Goal: Information Seeking & Learning: Check status

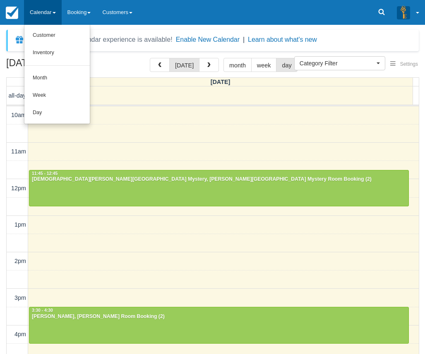
select select
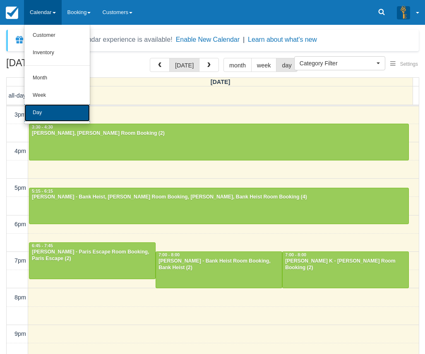
click at [50, 106] on link "Day" at bounding box center [56, 112] width 65 height 17
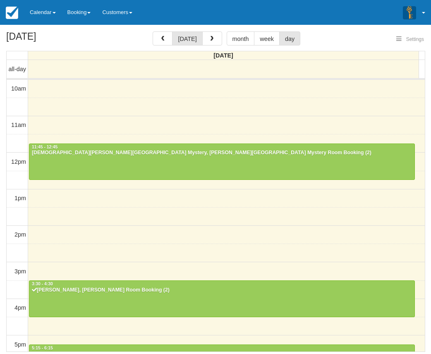
select select
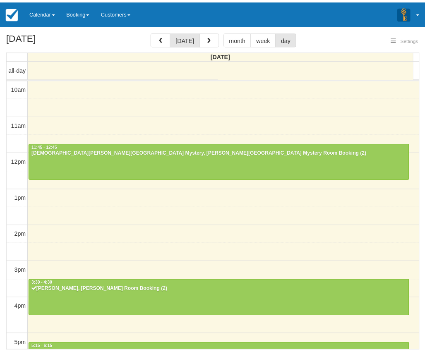
scroll to position [185, 0]
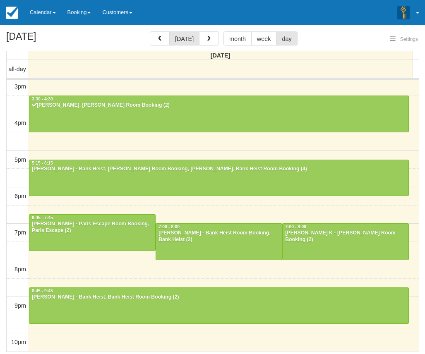
select select
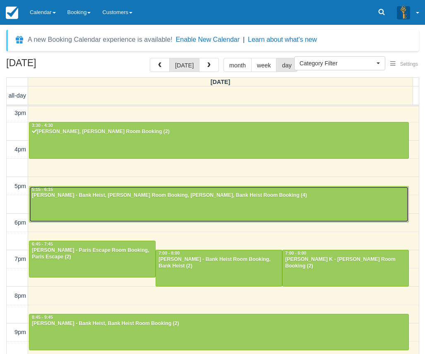
scroll to position [144, 0]
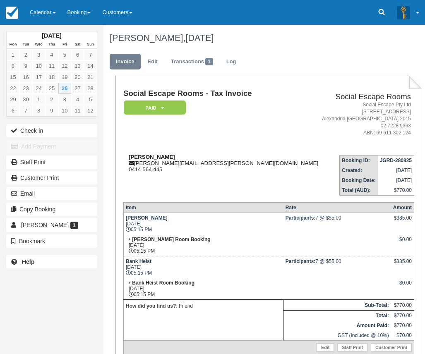
click at [146, 163] on div "[PERSON_NAME] [PERSON_NAME][EMAIL_ADDRESS][PERSON_NAME][DOMAIN_NAME] 0414 564 4…" at bounding box center [220, 163] width 195 height 19
drag, startPoint x: 146, startPoint y: 163, endPoint x: 180, endPoint y: 163, distance: 33.9
click at [180, 163] on div "Belinda Brooks belinda.brooks@triforce.com.au 0414 564 445" at bounding box center [220, 163] width 195 height 19
click at [218, 122] on td "Social Escape Rooms - Tax Invoice Paid   Pending Reserved Deposit Blocked for C…" at bounding box center [220, 118] width 195 height 59
click at [188, 161] on div "Belinda Brooks belinda.brooks@triforce.com.au 0414 564 445" at bounding box center [220, 163] width 195 height 19
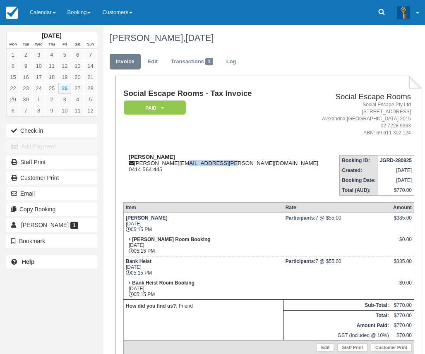
drag, startPoint x: 188, startPoint y: 161, endPoint x: 209, endPoint y: 163, distance: 20.8
click at [209, 163] on div "Belinda Brooks belinda.brooks@triforce.com.au 0414 564 445" at bounding box center [220, 163] width 195 height 19
click at [272, 136] on td "Social Escape Rooms - Tax Invoice Paid   Pending Reserved Deposit Blocked for C…" at bounding box center [220, 118] width 195 height 59
click at [47, 10] on link "Calendar" at bounding box center [43, 12] width 38 height 25
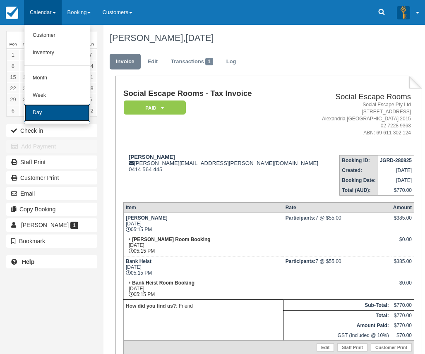
click at [41, 112] on link "Day" at bounding box center [56, 112] width 65 height 17
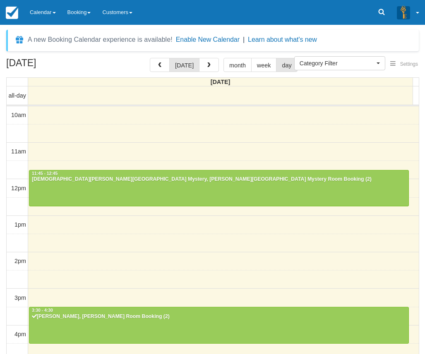
select select
click at [179, 148] on div "10am 11am 12pm 1pm 2pm 3pm 4pm 5pm 6pm 7pm 8pm 9pm 10pm 11:45 - 12:45 [PERSON_N…" at bounding box center [213, 334] width 412 height 457
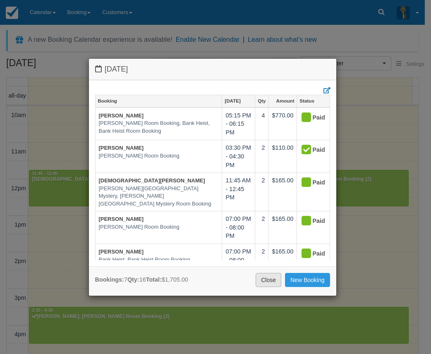
click at [266, 283] on link "Close" at bounding box center [269, 280] width 26 height 14
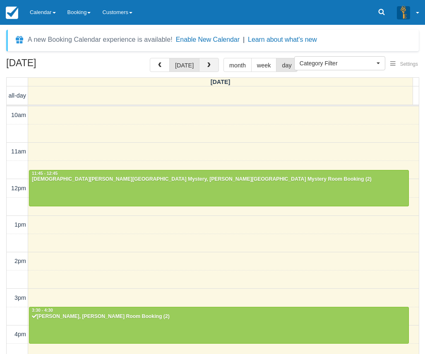
click at [209, 63] on span "button" at bounding box center [209, 65] width 6 height 6
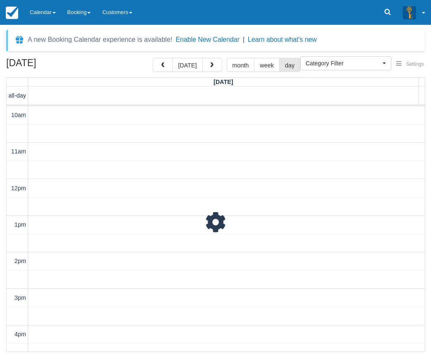
scroll to position [211, 0]
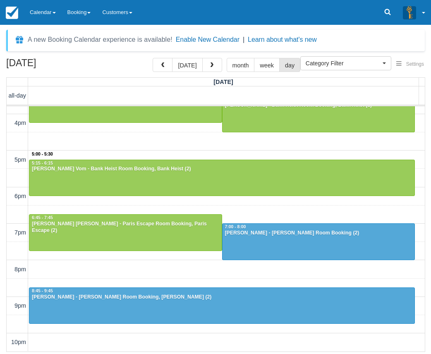
click at [234, 154] on div "10am 11am 12pm 1pm 2pm 3pm 4pm 5pm 6pm 7pm 8pm 9pm 10pm 5:00 - 5:30 12:00 - 1:0…" at bounding box center [216, 123] width 418 height 457
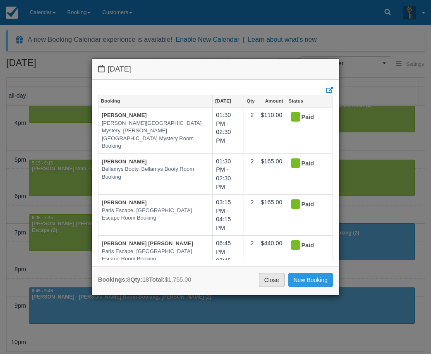
drag, startPoint x: 271, startPoint y: 282, endPoint x: 266, endPoint y: 247, distance: 35.6
click at [271, 281] on link "Close" at bounding box center [272, 280] width 26 height 14
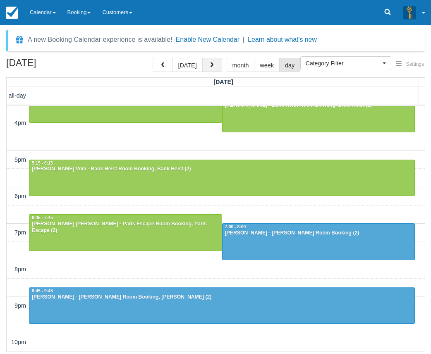
click at [209, 65] on span "button" at bounding box center [212, 65] width 6 height 6
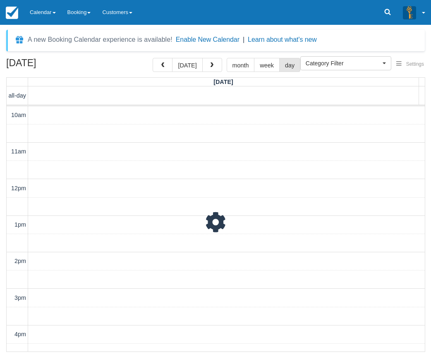
scroll to position [211, 0]
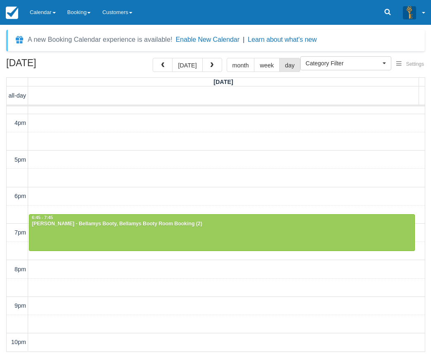
click at [198, 156] on div "10am 11am 12pm 1pm 2pm 3pm 4pm 5pm 6pm 7pm 8pm 9pm 10pm 11:45 - 12:45 Geovanny …" at bounding box center [216, 123] width 418 height 457
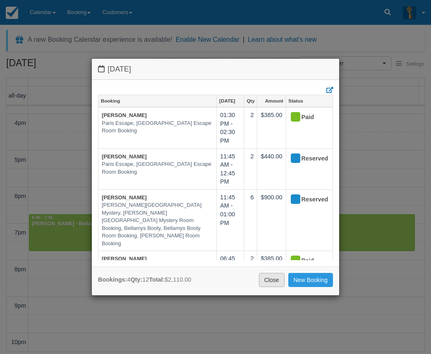
click at [271, 282] on link "Close" at bounding box center [272, 280] width 26 height 14
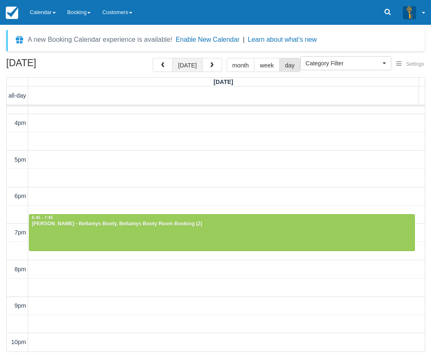
click at [186, 67] on button "[DATE]" at bounding box center [187, 65] width 30 height 14
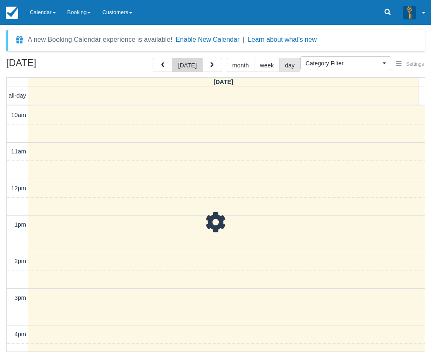
scroll to position [211, 0]
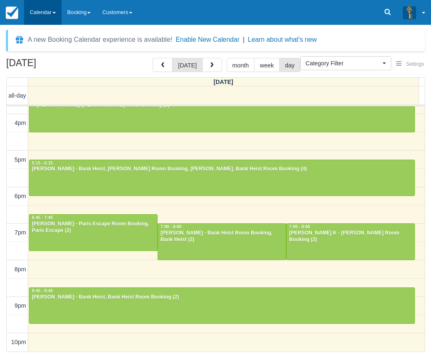
click at [43, 14] on link "Calendar" at bounding box center [43, 12] width 38 height 25
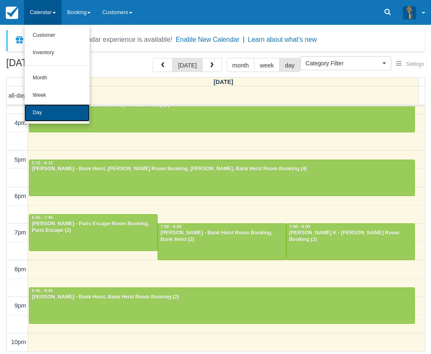
click at [48, 107] on link "Day" at bounding box center [56, 112] width 65 height 17
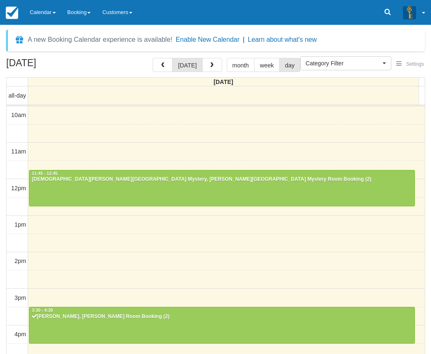
select select
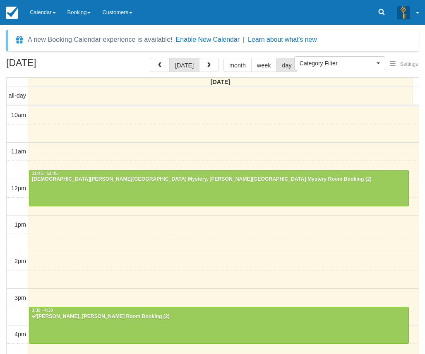
scroll to position [185, 0]
